Goal: Transaction & Acquisition: Purchase product/service

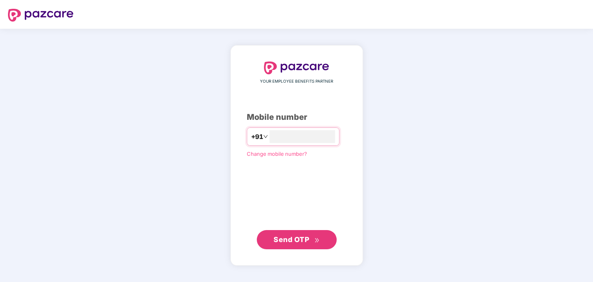
type input "**********"
click at [300, 240] on span "Send OTP" at bounding box center [292, 239] width 36 height 8
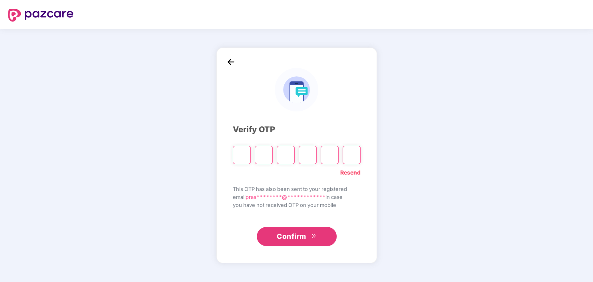
type input "*"
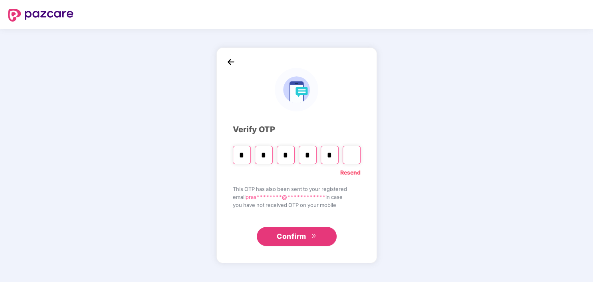
type input "*"
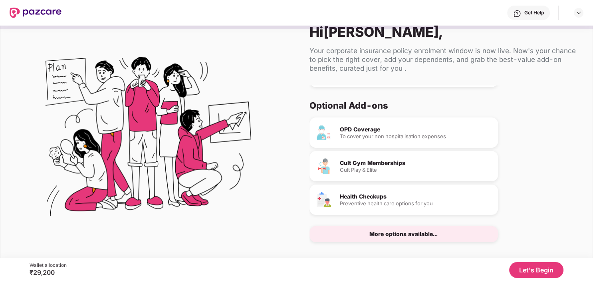
scroll to position [24, 0]
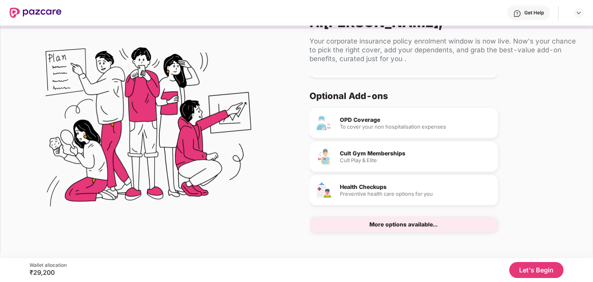
click at [539, 272] on button "Let's Begin" at bounding box center [536, 270] width 54 height 16
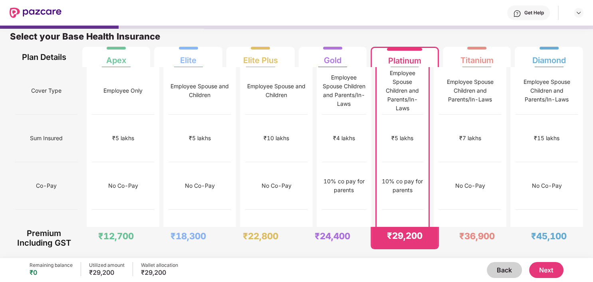
scroll to position [4, 0]
click at [546, 178] on div "No Co-Pay" at bounding box center [546, 186] width 62 height 48
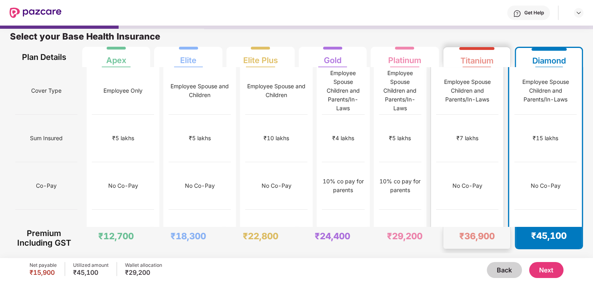
click at [479, 229] on div "₹12,000" at bounding box center [467, 233] width 23 height 9
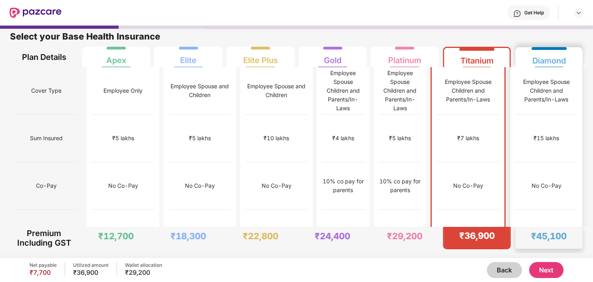
click at [535, 210] on div "₹15,000" at bounding box center [546, 234] width 62 height 48
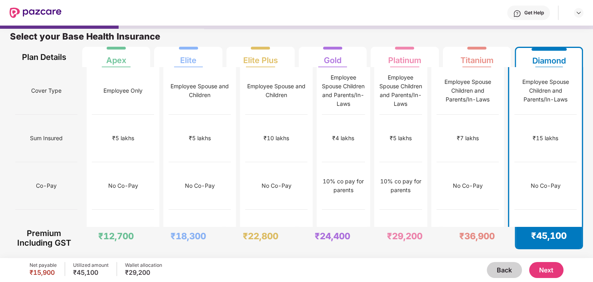
click at [549, 271] on button "Next" at bounding box center [546, 270] width 34 height 16
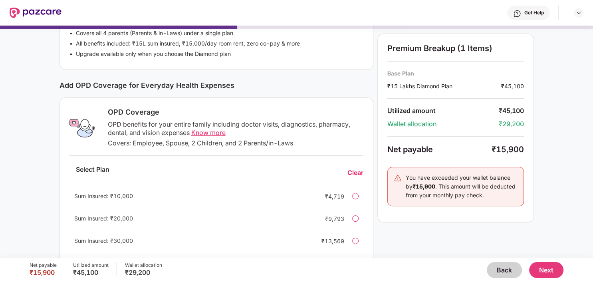
scroll to position [216, 0]
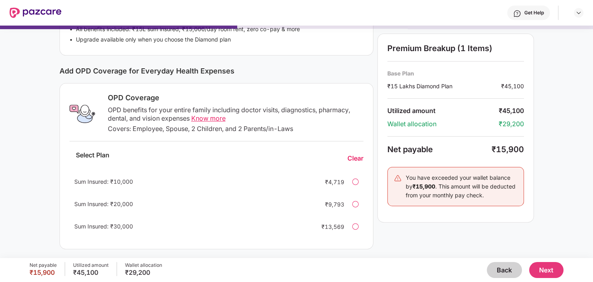
click at [355, 183] on div at bounding box center [355, 182] width 6 height 6
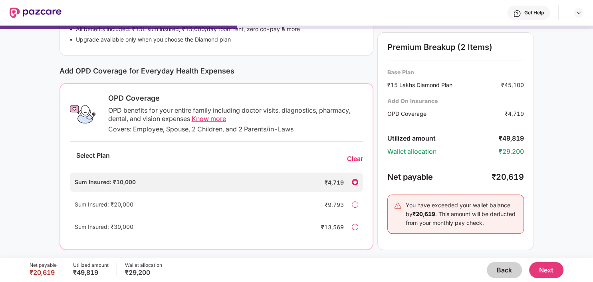
click at [357, 158] on div "Clear" at bounding box center [355, 159] width 16 height 8
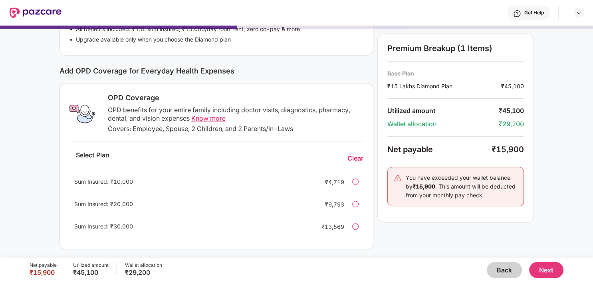
click at [549, 269] on button "Next" at bounding box center [546, 270] width 34 height 16
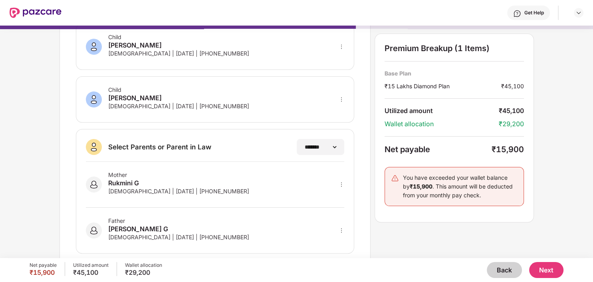
scroll to position [161, 0]
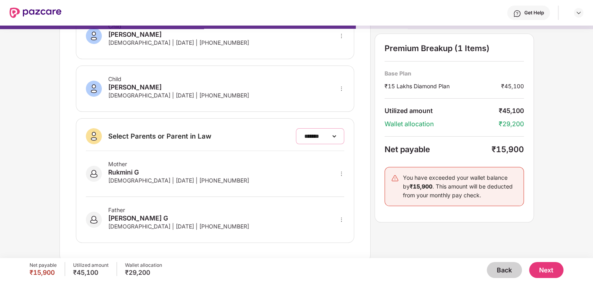
click at [303, 133] on select "**********" at bounding box center [320, 136] width 35 height 6
click at [327, 135] on select "**********" at bounding box center [320, 136] width 35 height 6
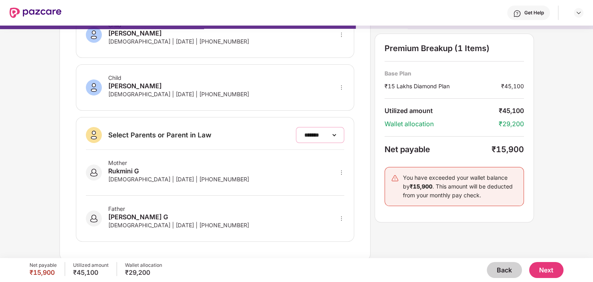
scroll to position [163, 0]
click at [548, 270] on button "Next" at bounding box center [546, 270] width 34 height 16
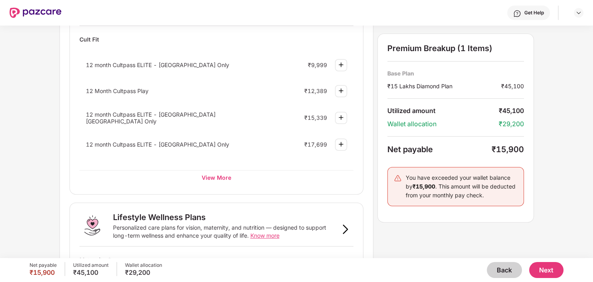
scroll to position [403, 0]
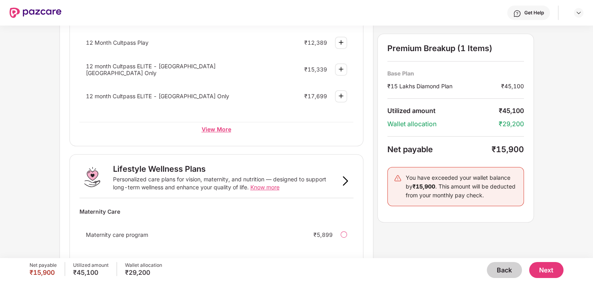
click at [210, 127] on div "View More" at bounding box center [216, 129] width 274 height 14
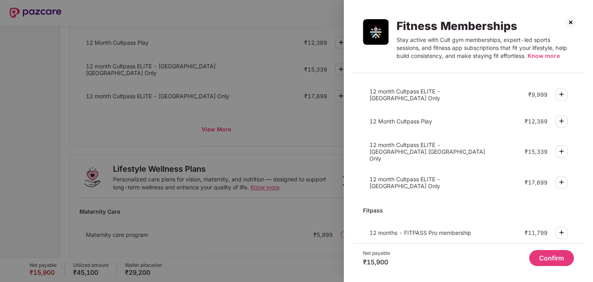
scroll to position [22, 0]
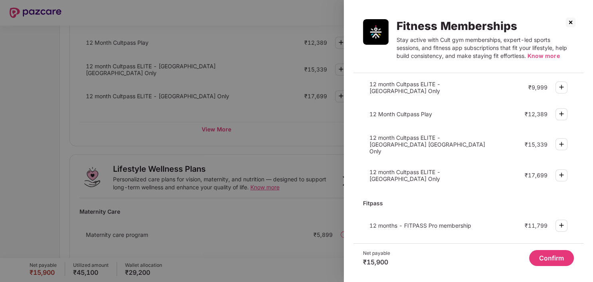
click at [483, 220] on div "12 months - FITPASS Pro membership ₹11,799" at bounding box center [468, 225] width 211 height 21
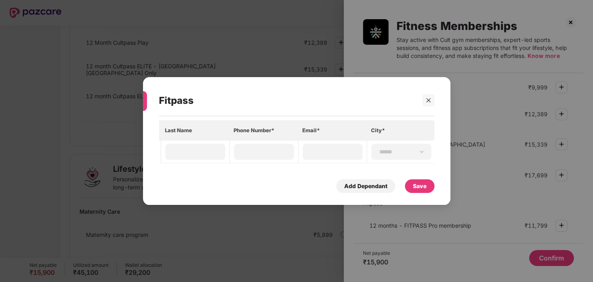
scroll to position [0, 0]
click at [430, 99] on icon "close" at bounding box center [428, 100] width 4 height 4
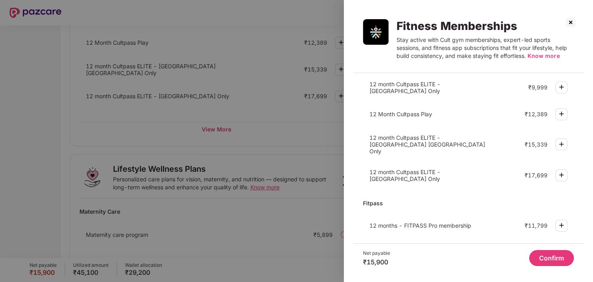
click at [564, 220] on img at bounding box center [562, 225] width 10 height 10
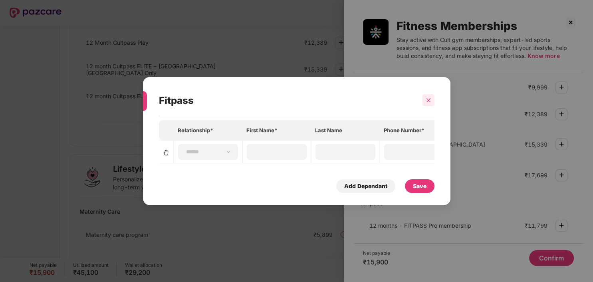
click at [428, 101] on icon "close" at bounding box center [428, 100] width 4 height 4
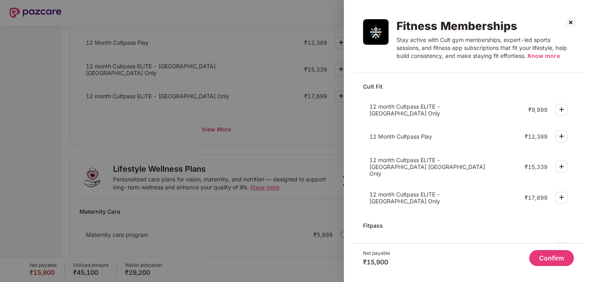
click at [569, 23] on img at bounding box center [570, 22] width 13 height 13
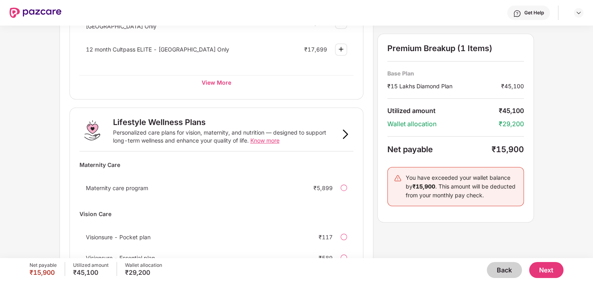
scroll to position [483, 0]
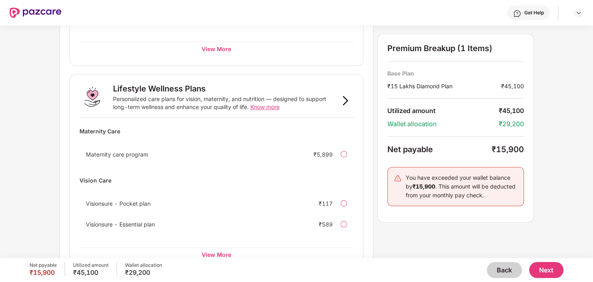
click at [148, 201] on span "Visionsure - Pocket plan" at bounding box center [118, 203] width 65 height 7
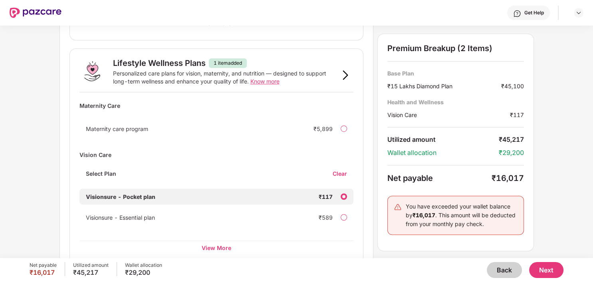
scroll to position [522, 0]
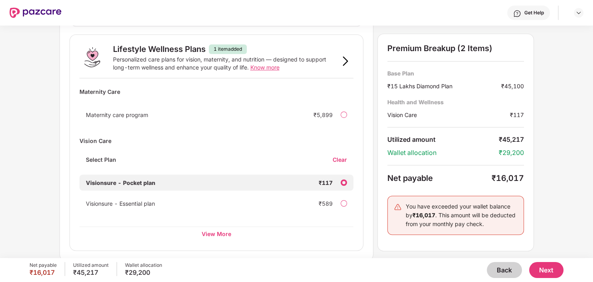
click at [340, 157] on div "Clear" at bounding box center [343, 160] width 21 height 8
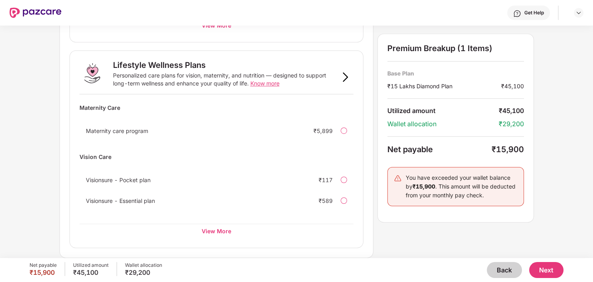
scroll to position [503, 0]
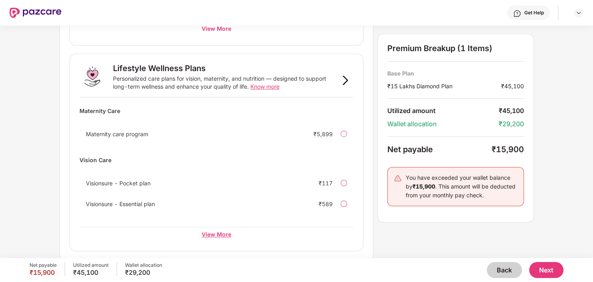
click at [217, 234] on div "View More" at bounding box center [216, 234] width 274 height 14
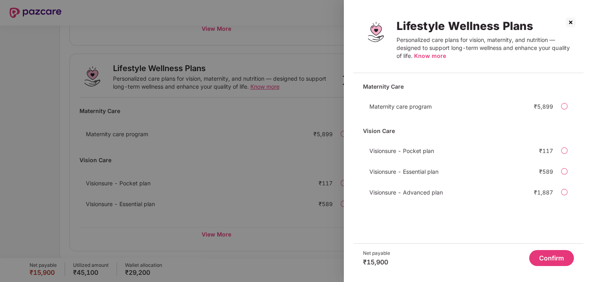
click at [572, 22] on img at bounding box center [570, 22] width 13 height 13
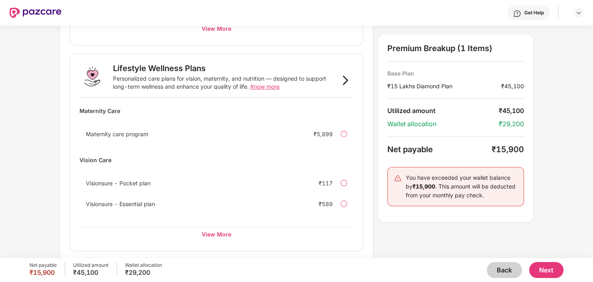
click at [546, 269] on button "Next" at bounding box center [546, 270] width 34 height 16
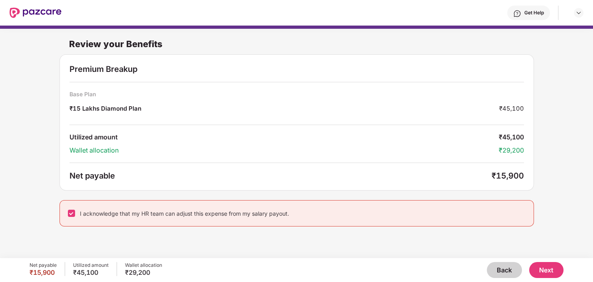
click at [541, 269] on button "Next" at bounding box center [546, 270] width 34 height 16
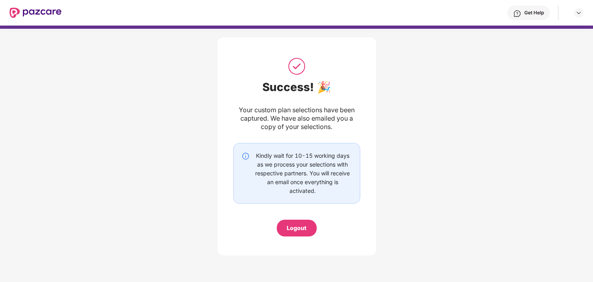
click at [290, 230] on div "Logout" at bounding box center [297, 228] width 20 height 9
